Goal: Task Accomplishment & Management: Complete application form

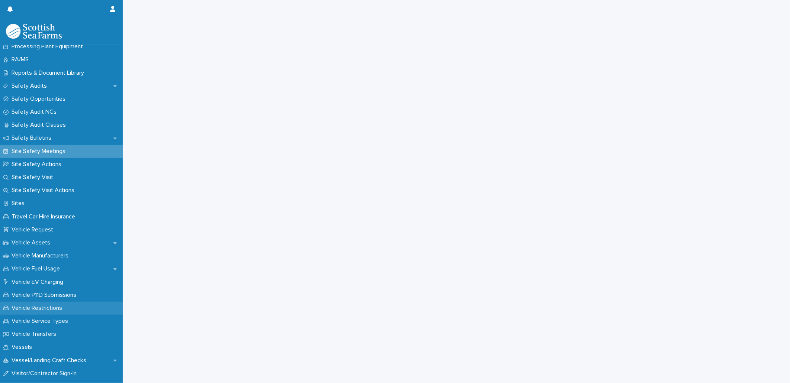
scroll to position [433, 0]
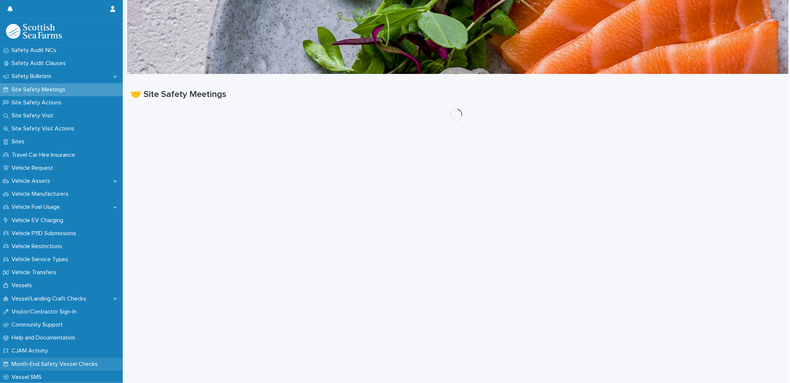
click at [51, 365] on p "Month-End Safety Vessel Checks" at bounding box center [56, 364] width 95 height 7
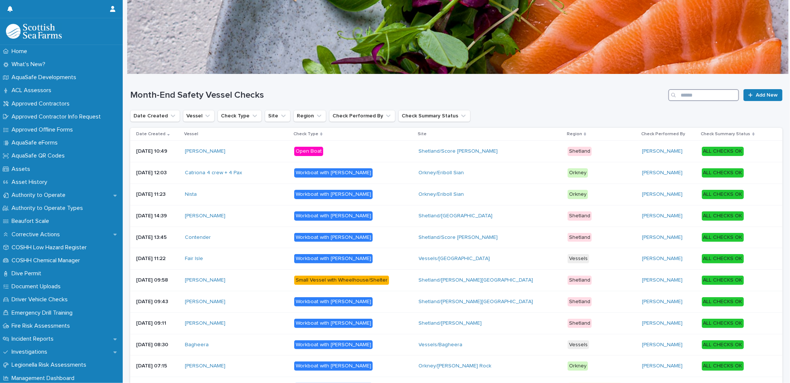
click at [689, 97] on input "Search" at bounding box center [703, 95] width 71 height 12
type input "****"
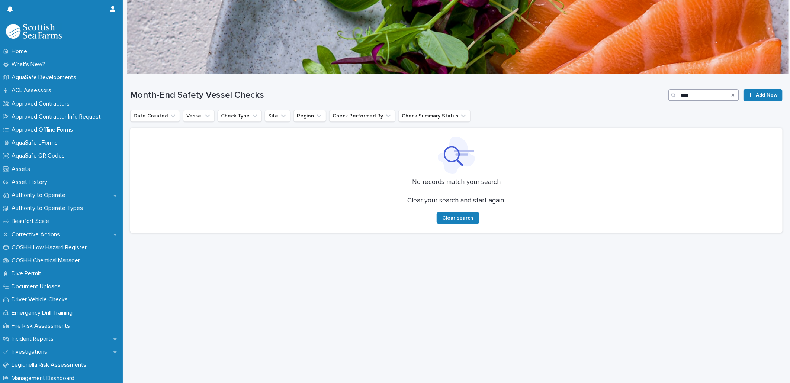
drag, startPoint x: 700, startPoint y: 96, endPoint x: 635, endPoint y: 82, distance: 66.6
click at [635, 82] on div "Month-End Safety Vessel Checks **** Add New" at bounding box center [456, 92] width 652 height 36
click at [756, 93] on span "Add New" at bounding box center [767, 95] width 22 height 5
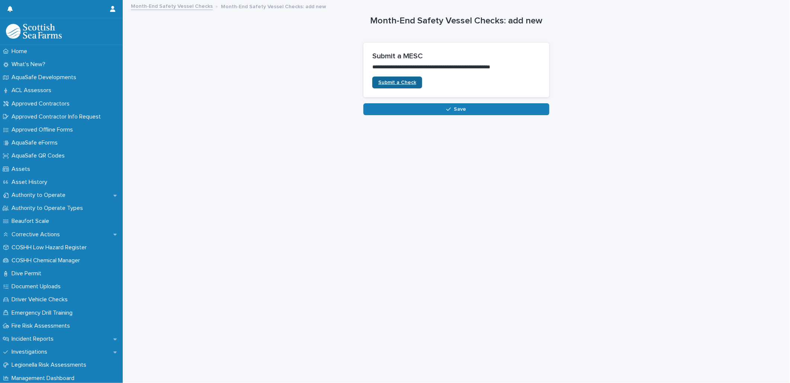
click at [400, 82] on span "Submit a Check" at bounding box center [397, 82] width 38 height 5
click at [298, 8] on p "Month-End Safety Vessel Checks: add new" at bounding box center [273, 6] width 105 height 8
click at [190, 7] on link "Month-End Safety Vessel Checks" at bounding box center [172, 5] width 82 height 9
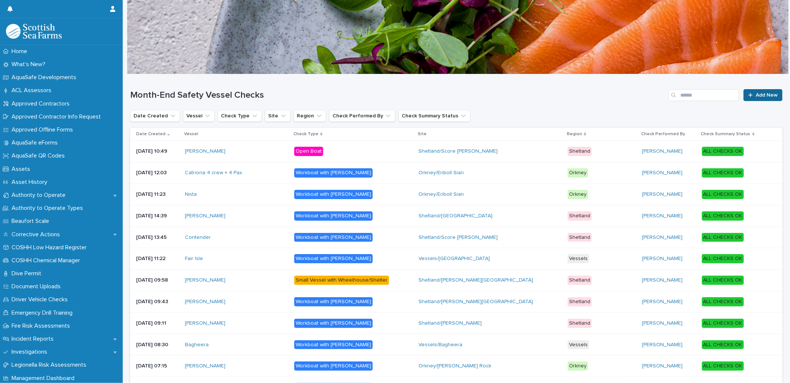
click at [759, 97] on span "Add New" at bounding box center [767, 95] width 22 height 5
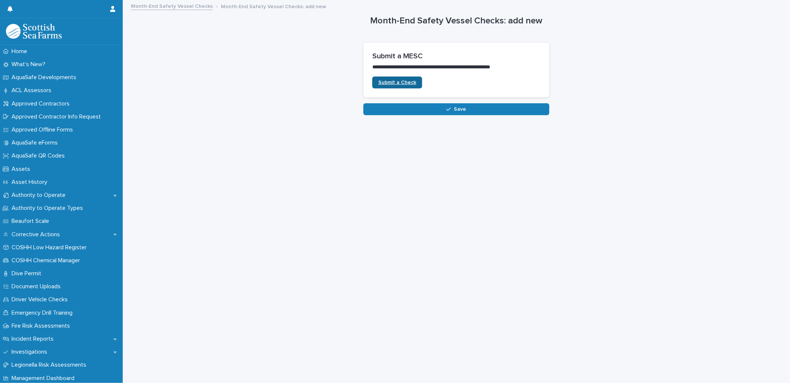
click at [396, 80] on span "Submit a Check" at bounding box center [397, 82] width 38 height 5
